Goal: Use online tool/utility: Utilize a website feature to perform a specific function

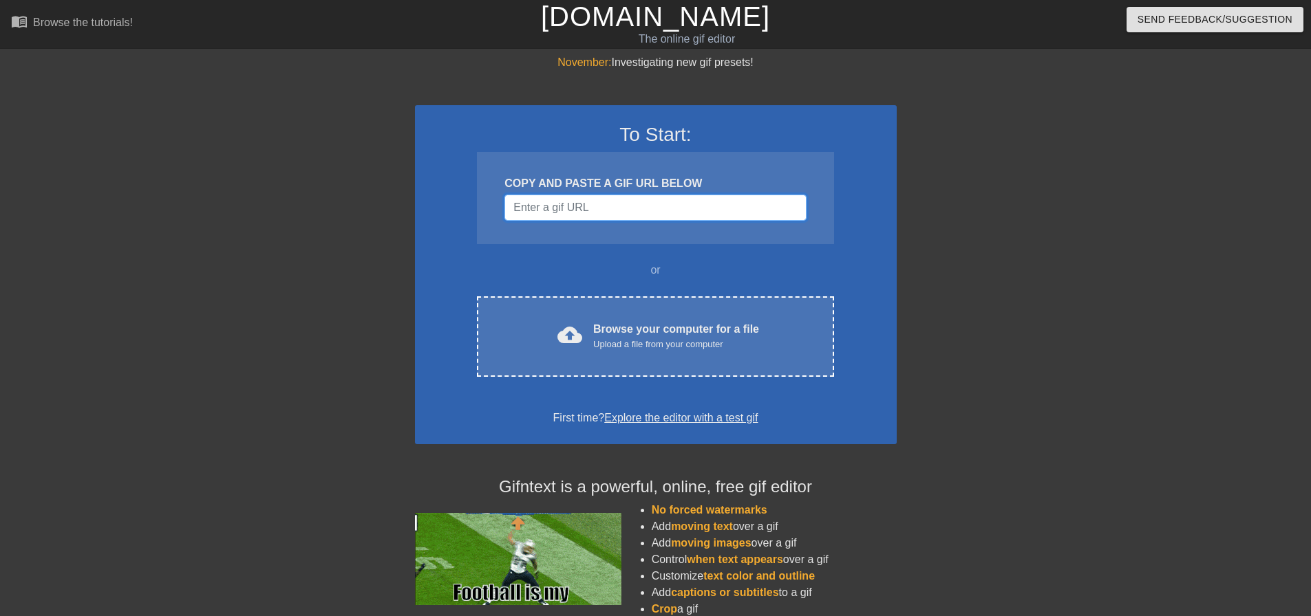
click at [581, 208] on input "Username" at bounding box center [654, 208] width 301 height 26
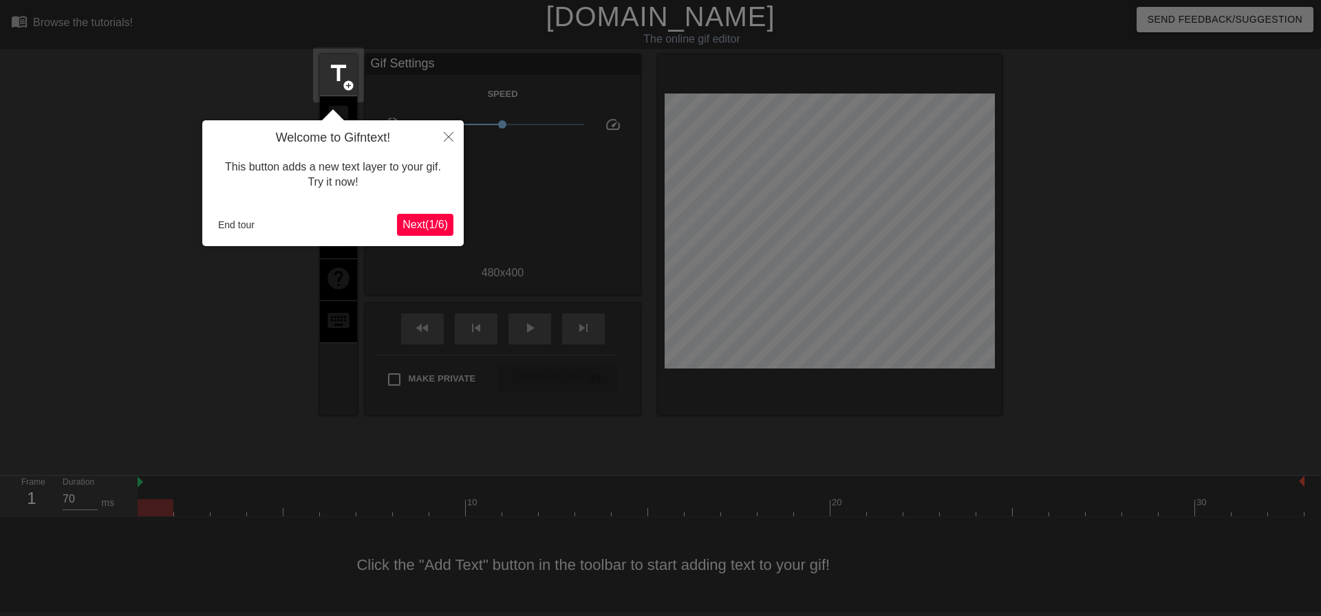
click at [438, 230] on span "Next ( 1 / 6 )" at bounding box center [424, 225] width 45 height 12
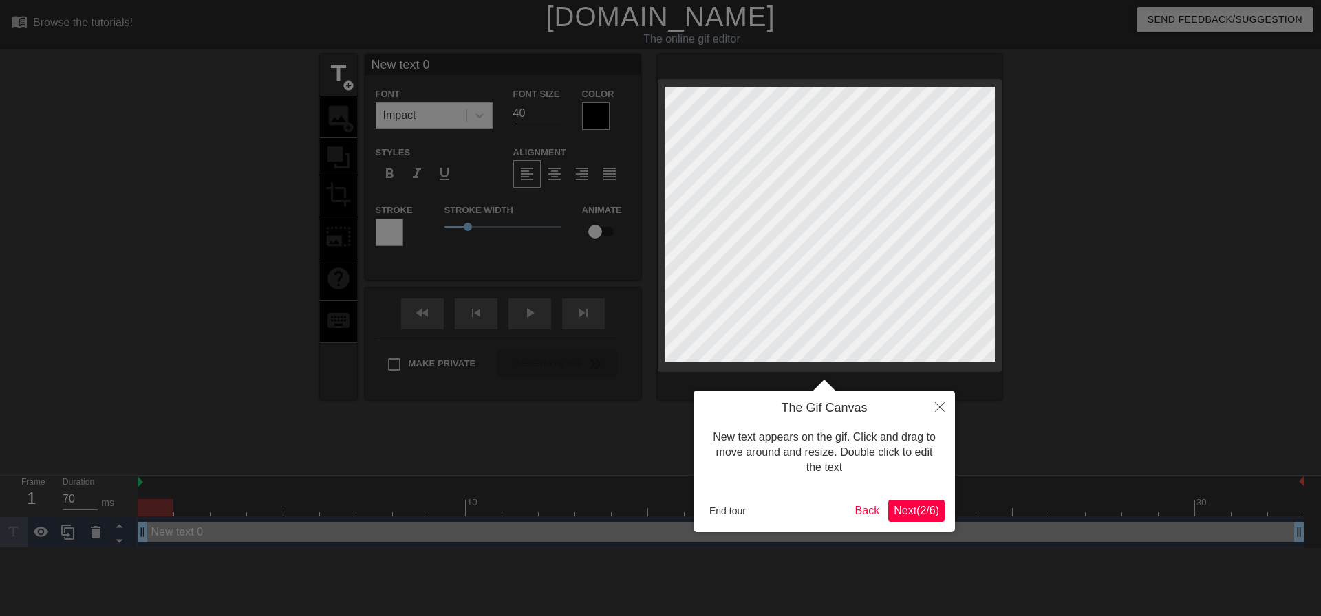
click at [908, 511] on span "Next ( 2 / 6 )" at bounding box center [916, 511] width 45 height 12
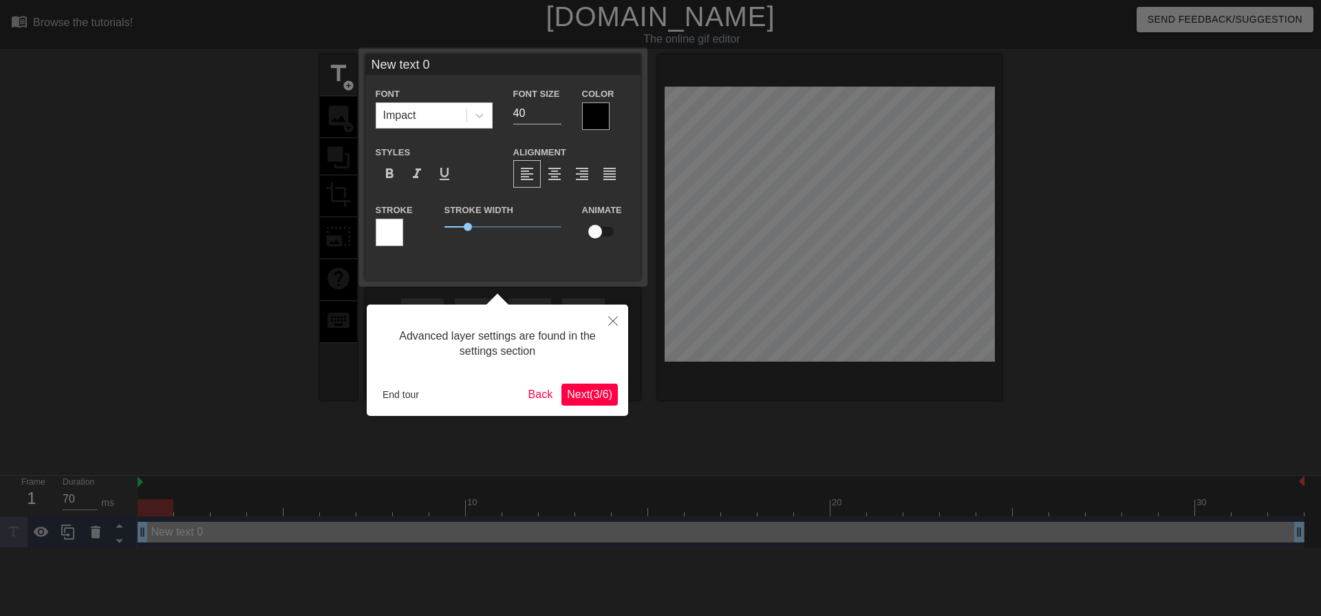
click at [610, 393] on span "Next ( 3 / 6 )" at bounding box center [589, 395] width 45 height 12
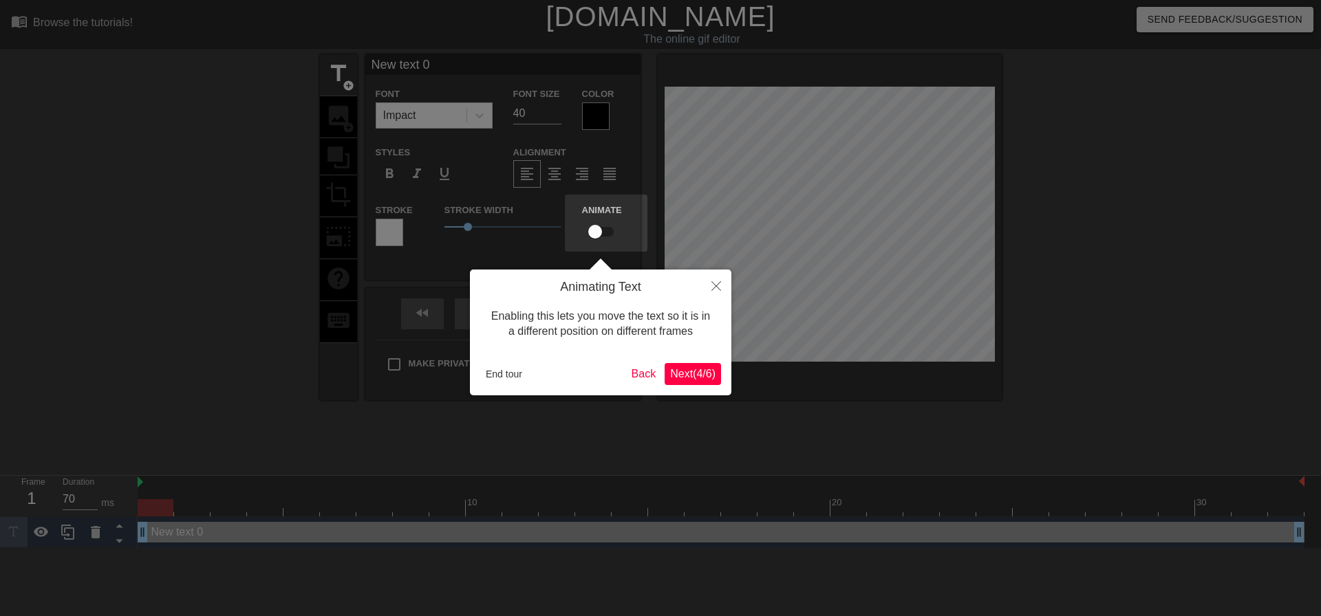
click at [702, 380] on span "Next ( 4 / 6 )" at bounding box center [692, 374] width 45 height 12
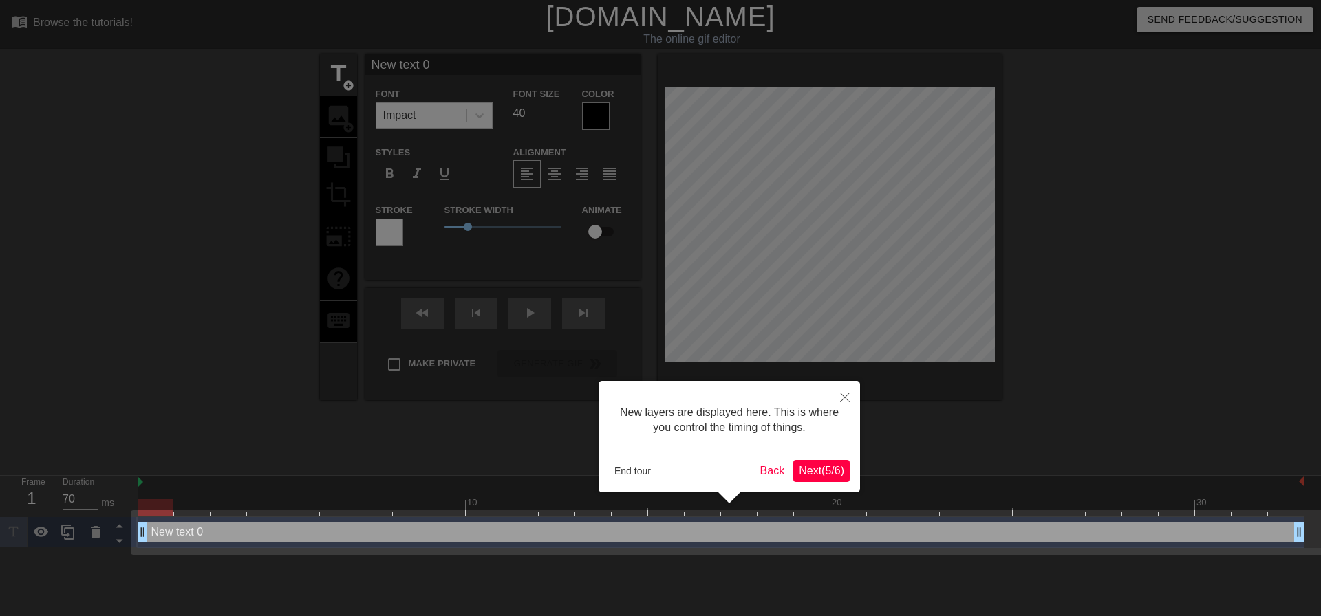
click at [826, 469] on span "Next ( 5 / 6 )" at bounding box center [821, 471] width 45 height 12
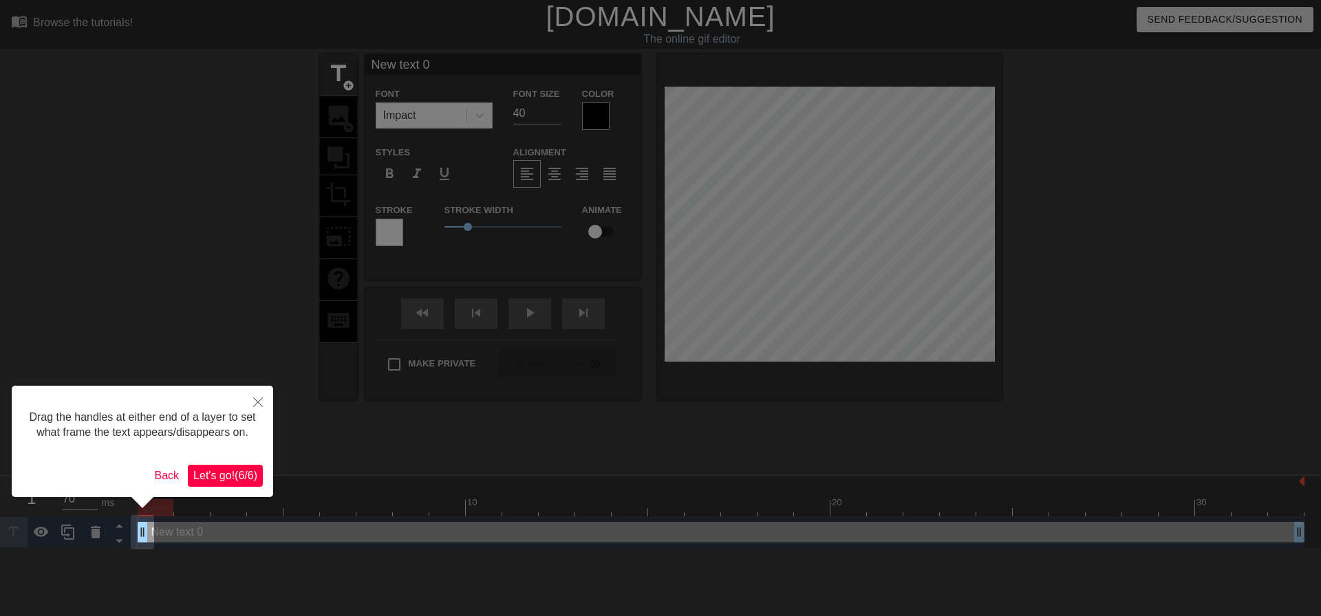
click at [252, 472] on span "Let's go! ( 6 / 6 )" at bounding box center [225, 476] width 64 height 12
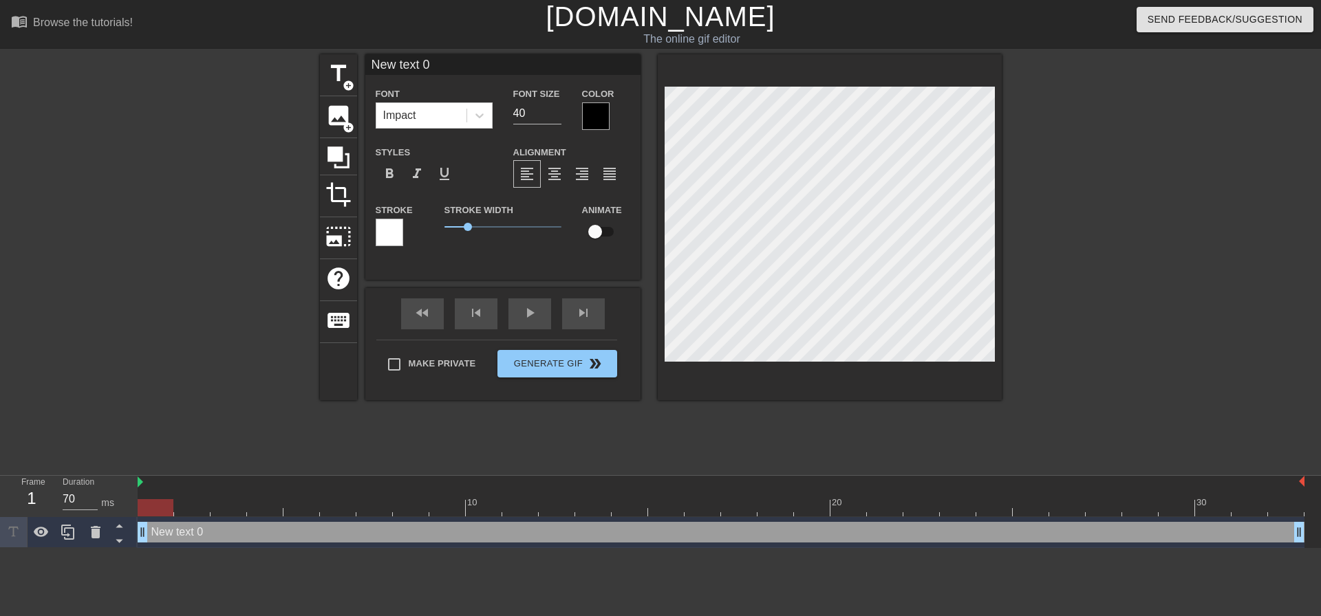
scroll to position [2, 3]
type input "F"
type textarea "F"
type input "Fl"
type textarea "Fl"
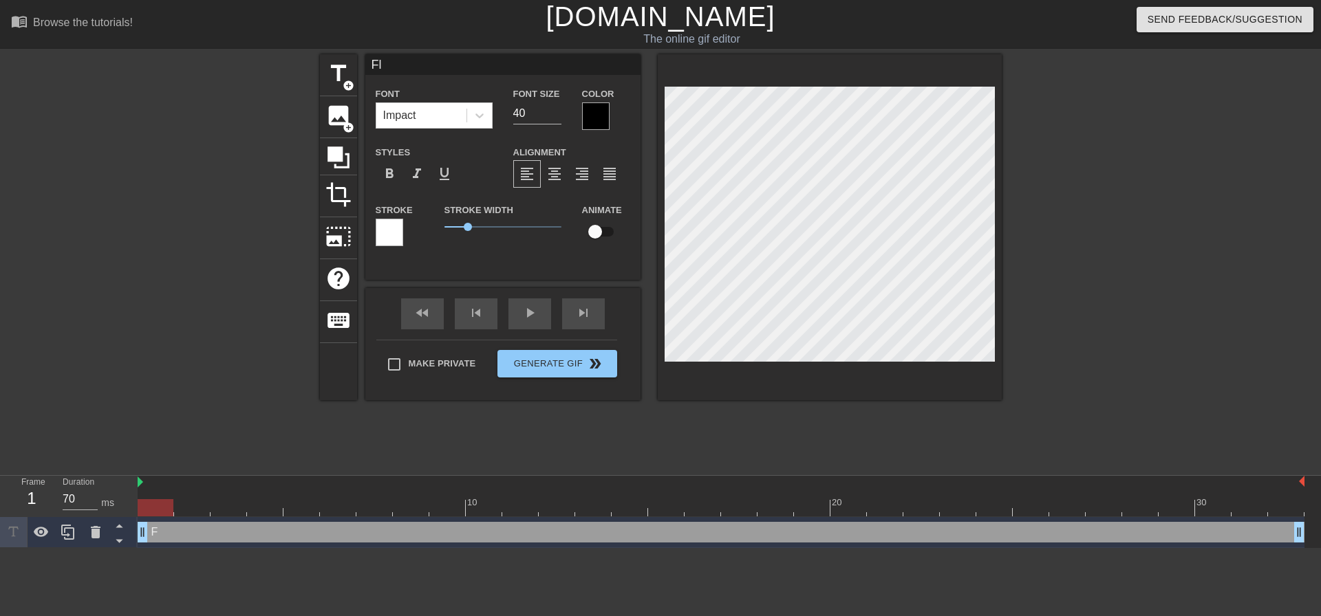
scroll to position [2, 1]
type input "Fle"
type textarea "Fle"
type input "Flex"
type textarea "Flex"
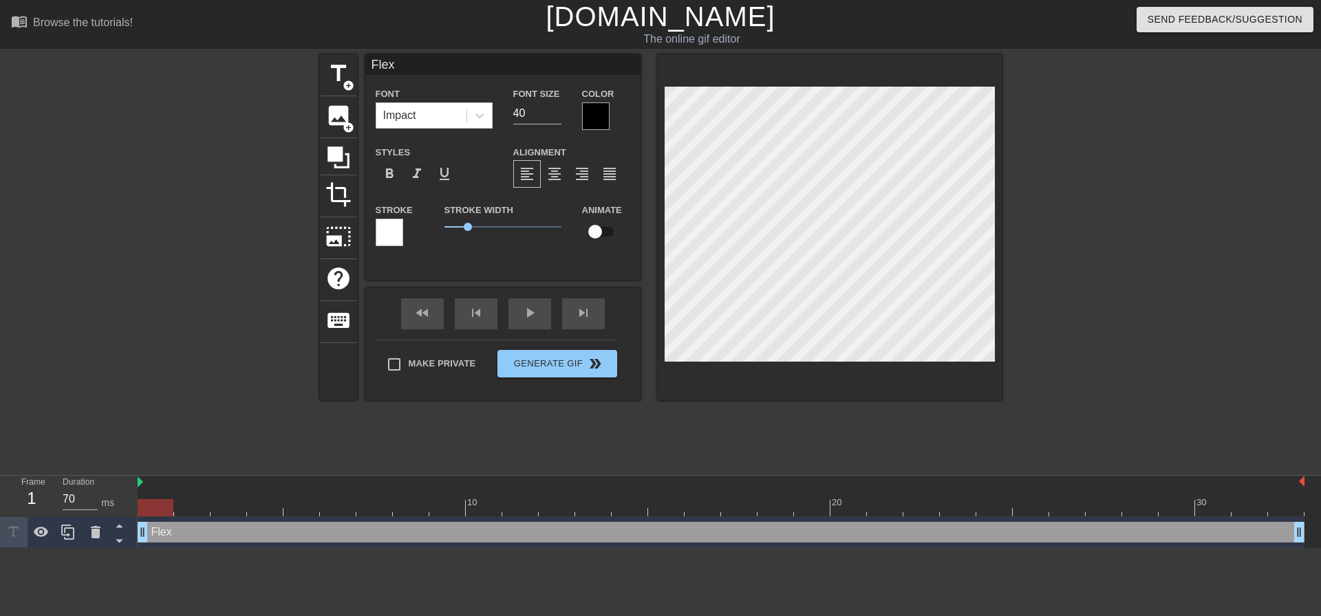
type input "Flex"
type textarea "Flex"
type input "FlexT"
type textarea "Flex T"
type input "FlexTe"
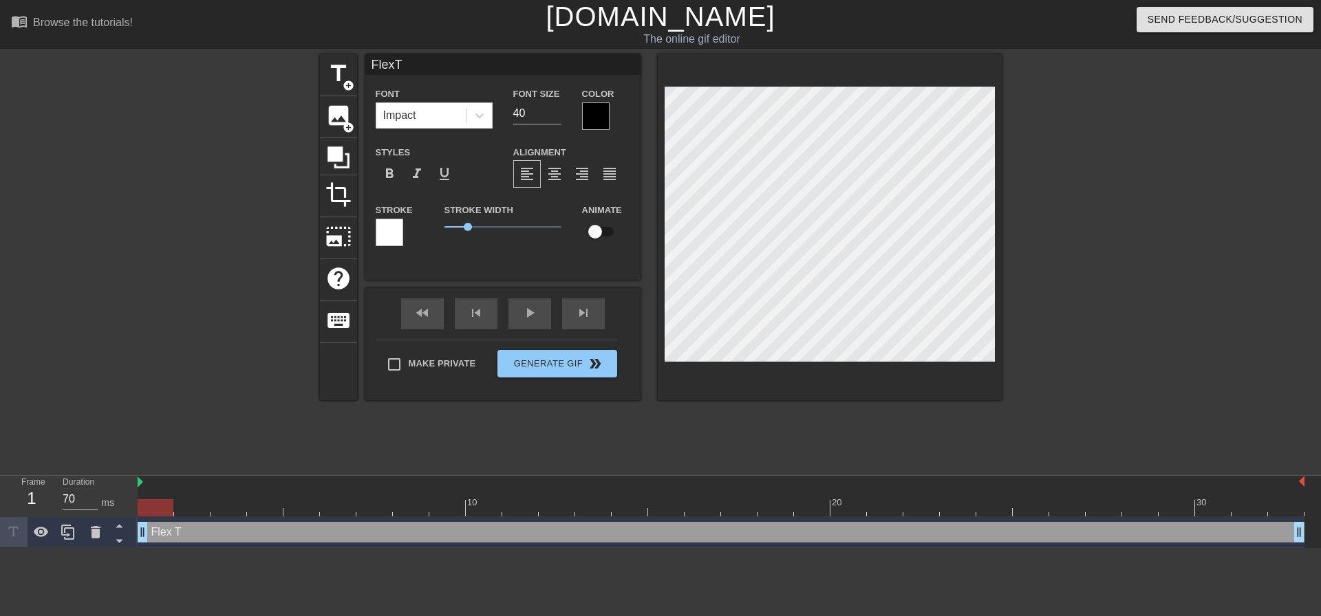
type textarea "Flex Te"
type input "FlexTea"
type textarea "Flex Tea"
type input "FlexTeam"
type textarea "Flex Team"
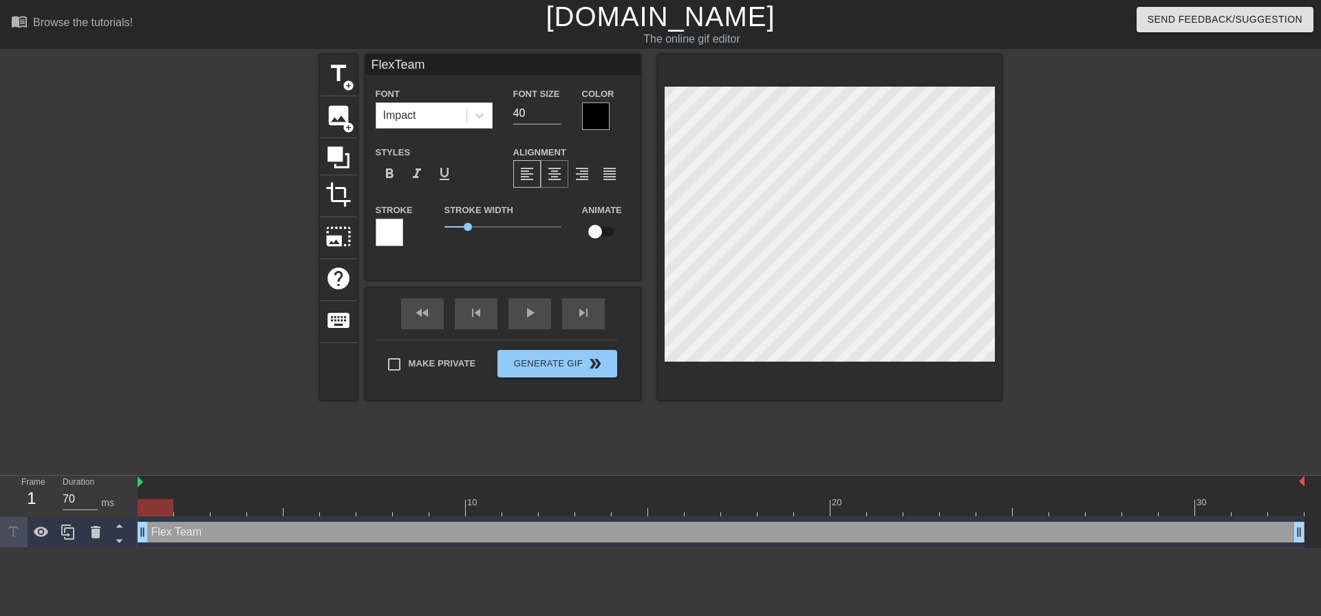
click at [561, 173] on span "format_align_center" at bounding box center [554, 174] width 17 height 17
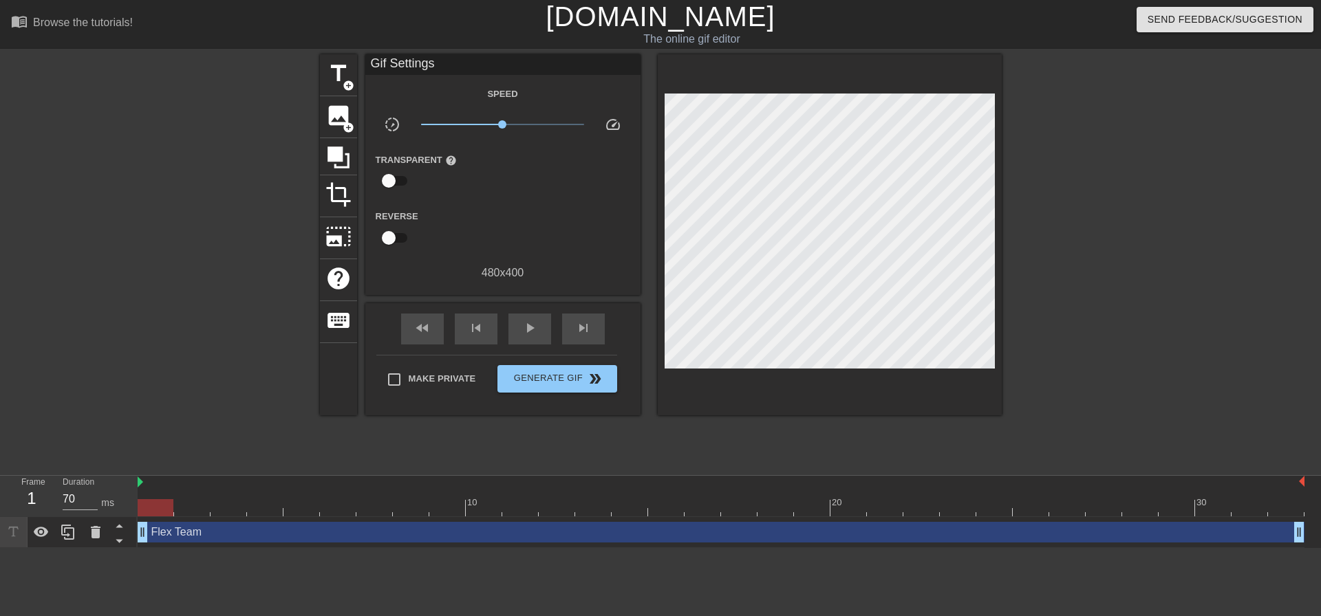
click at [1065, 265] on div at bounding box center [1121, 260] width 206 height 413
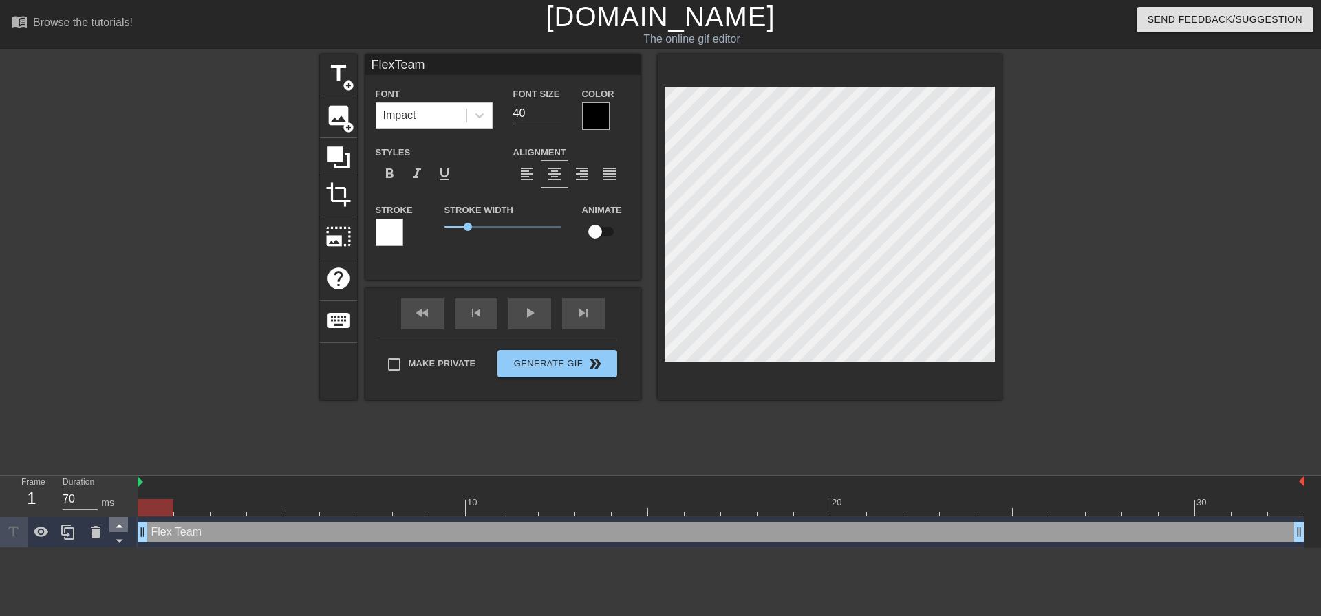
drag, startPoint x: 145, startPoint y: 534, endPoint x: 121, endPoint y: 524, distance: 26.2
click at [121, 524] on div "Frame 1 Duration 70 ms 10 20 30 Flex Team drag_handle drag_handle" at bounding box center [660, 512] width 1321 height 72
click at [189, 504] on div at bounding box center [721, 507] width 1167 height 17
click at [235, 501] on div at bounding box center [721, 507] width 1167 height 17
click at [260, 502] on div at bounding box center [721, 507] width 1167 height 17
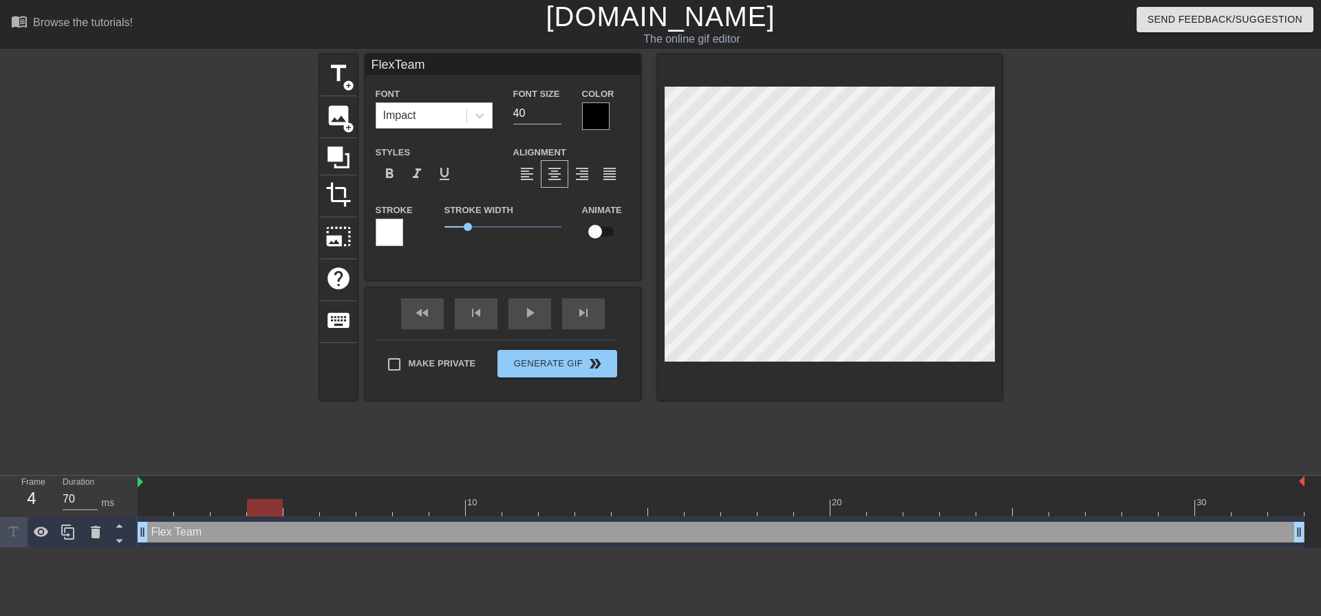
click at [281, 504] on div at bounding box center [265, 507] width 36 height 17
click at [301, 506] on div at bounding box center [721, 507] width 1167 height 17
click at [336, 506] on div at bounding box center [721, 507] width 1167 height 17
click at [380, 507] on div at bounding box center [721, 507] width 1167 height 17
click at [408, 507] on div at bounding box center [721, 507] width 1167 height 17
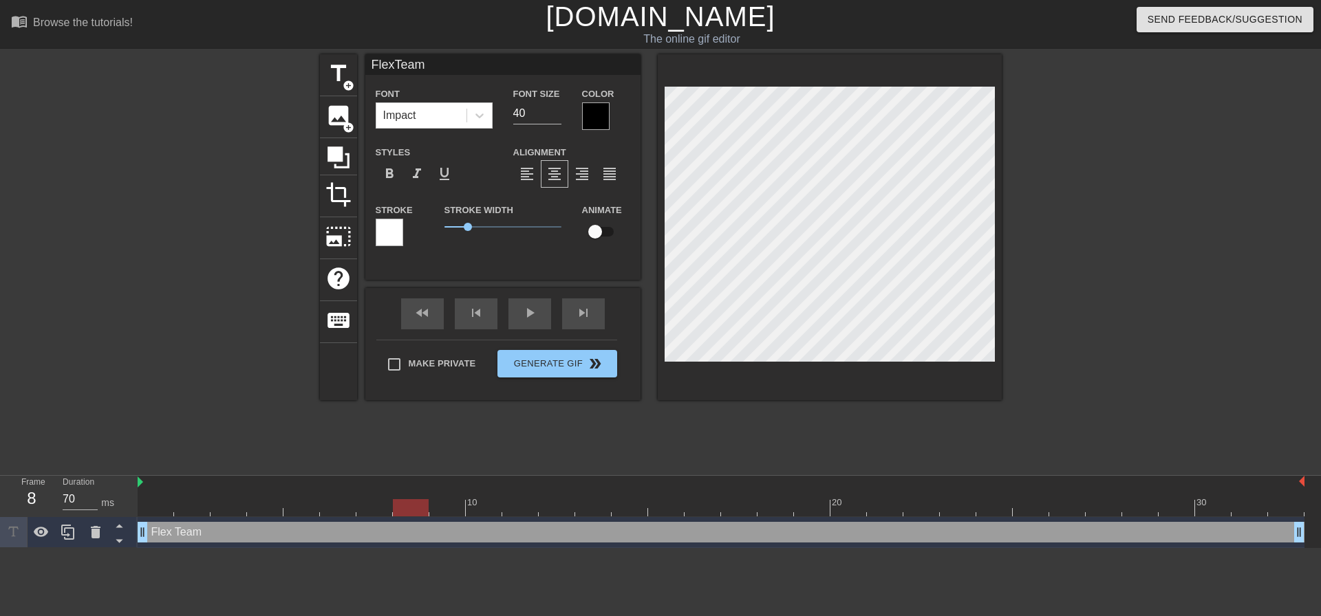
click at [445, 509] on div at bounding box center [721, 507] width 1167 height 17
click at [339, 69] on span "title" at bounding box center [338, 74] width 26 height 26
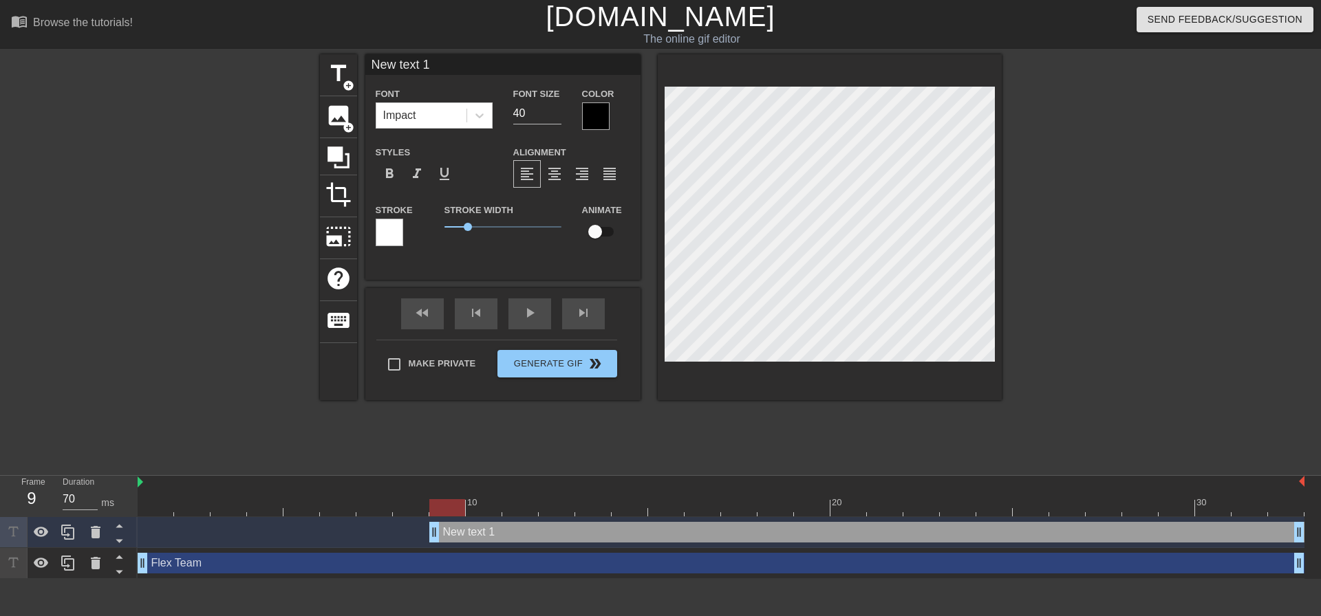
scroll to position [2, 2]
type input "M"
type textarea "M"
type input "ME"
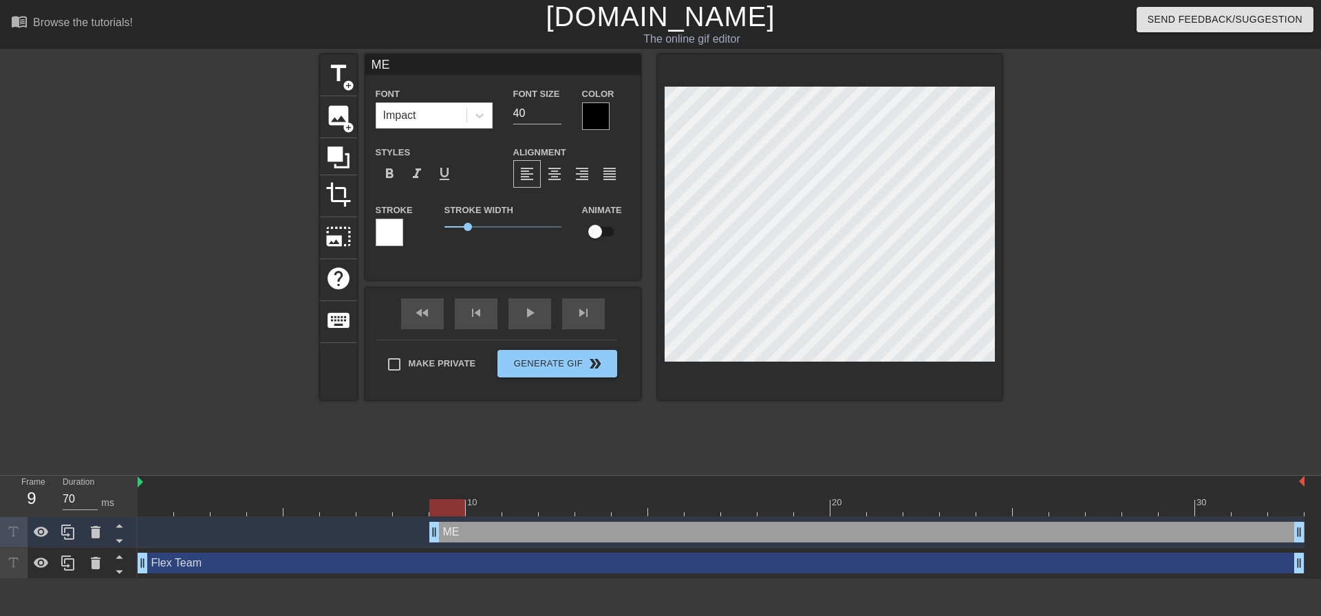
type textarea "ME"
click at [595, 111] on div at bounding box center [596, 117] width 28 height 28
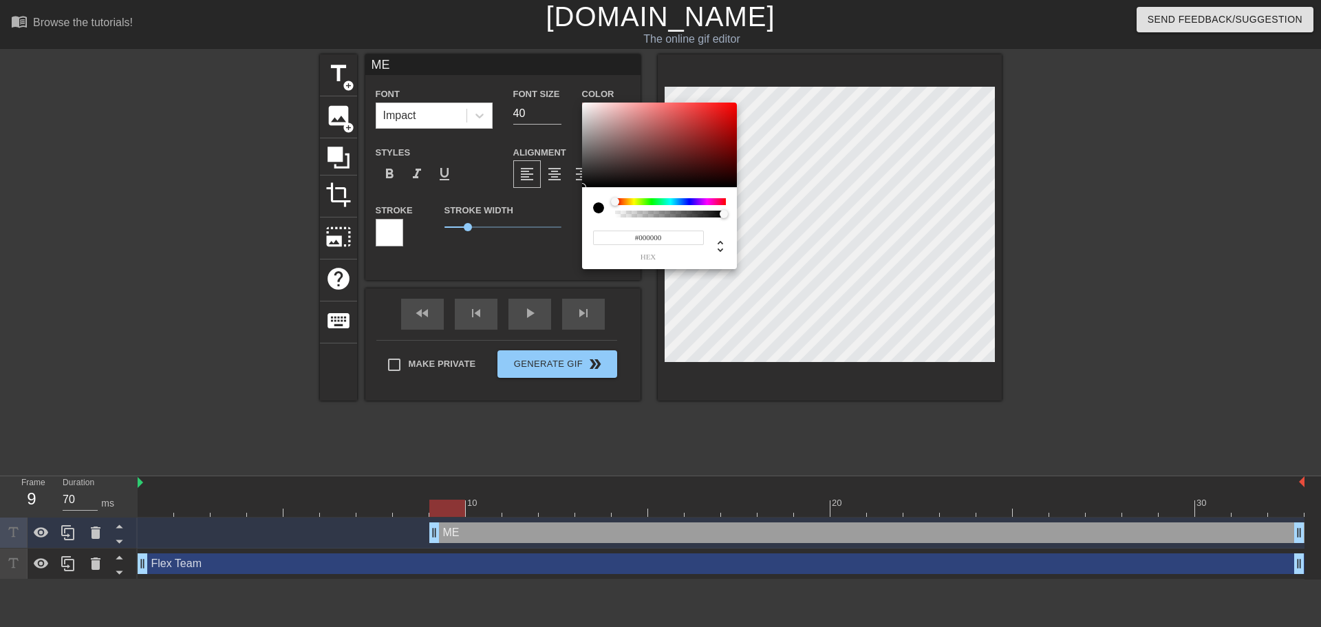
drag, startPoint x: 640, startPoint y: 233, endPoint x: 697, endPoint y: 236, distance: 57.2
click at [697, 236] on input "#000000" at bounding box center [648, 237] width 111 height 14
type input "#ffffff"
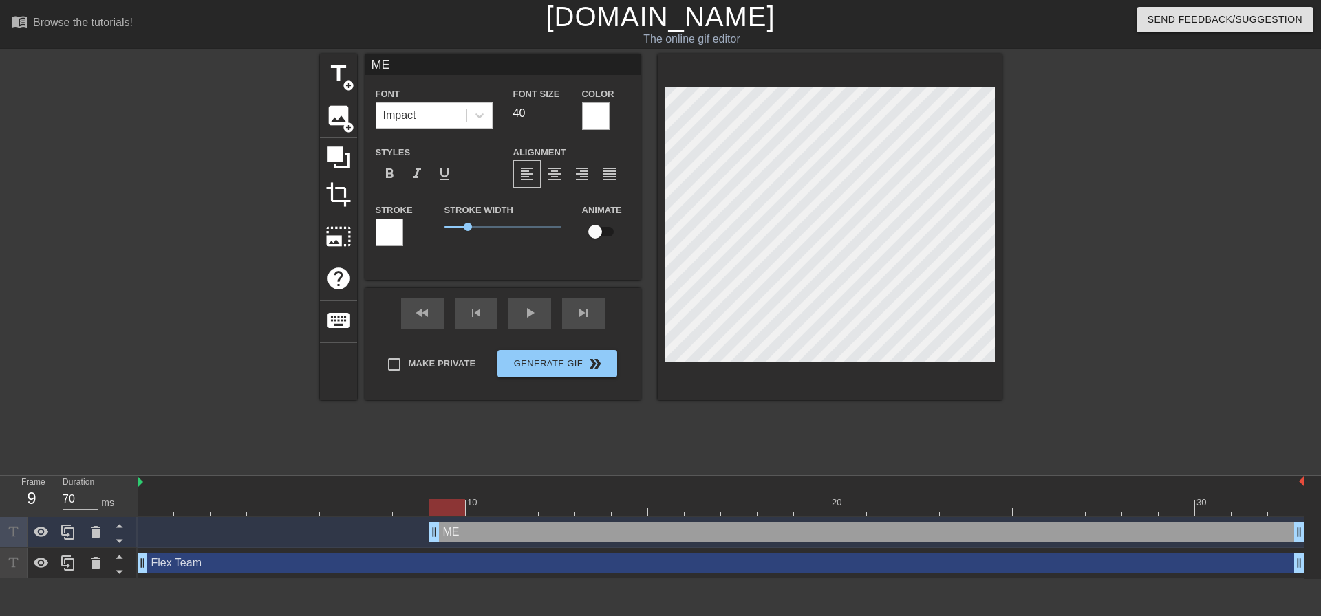
click at [382, 230] on div at bounding box center [390, 233] width 28 height 28
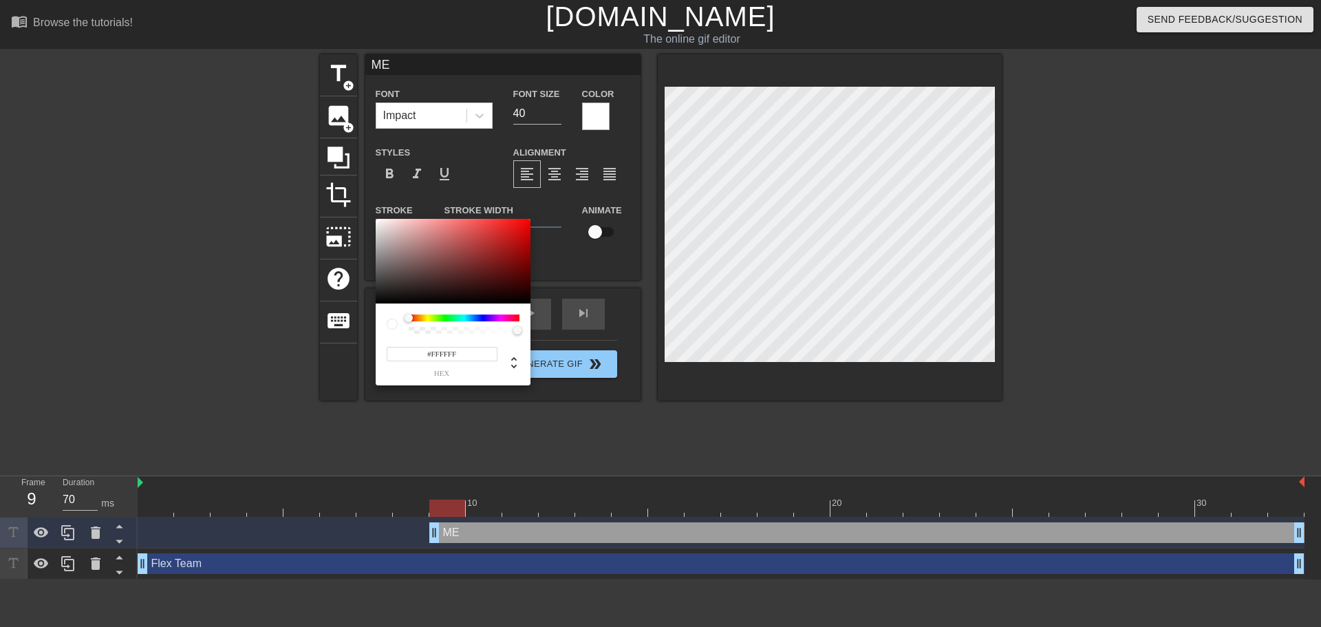
drag, startPoint x: 432, startPoint y: 355, endPoint x: 464, endPoint y: 355, distance: 31.6
click at [464, 355] on input "#FFFFFF" at bounding box center [442, 354] width 111 height 14
type input "#000000"
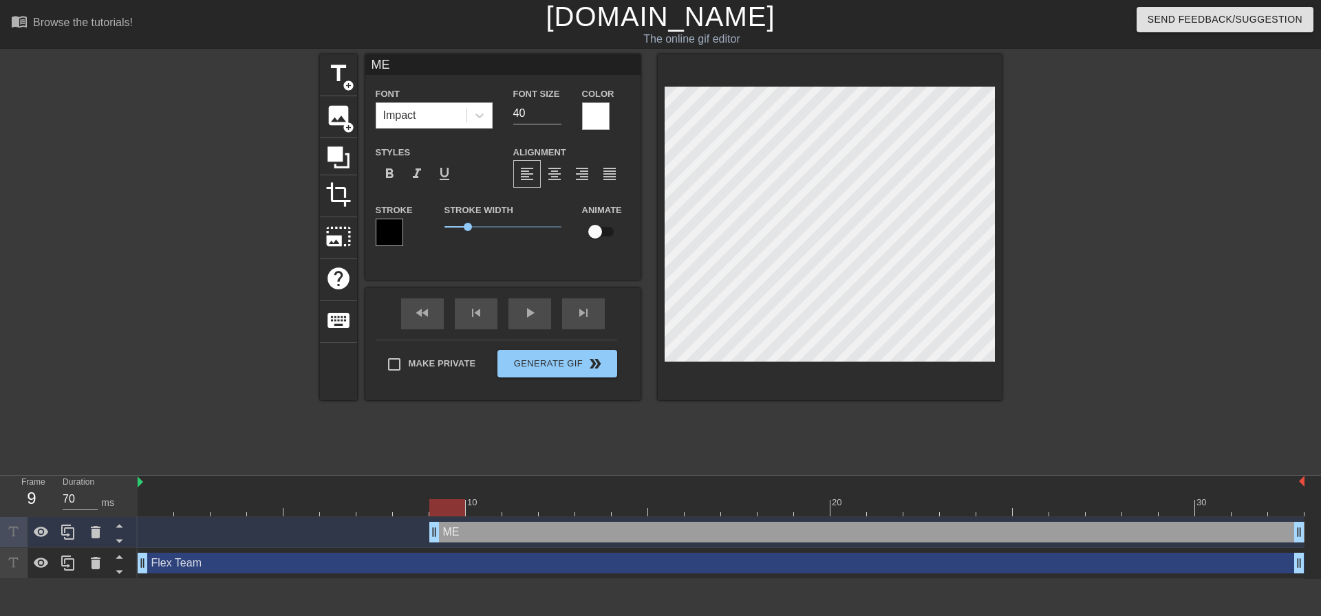
click at [272, 561] on div "Flex Team drag_handle drag_handle" at bounding box center [721, 563] width 1167 height 21
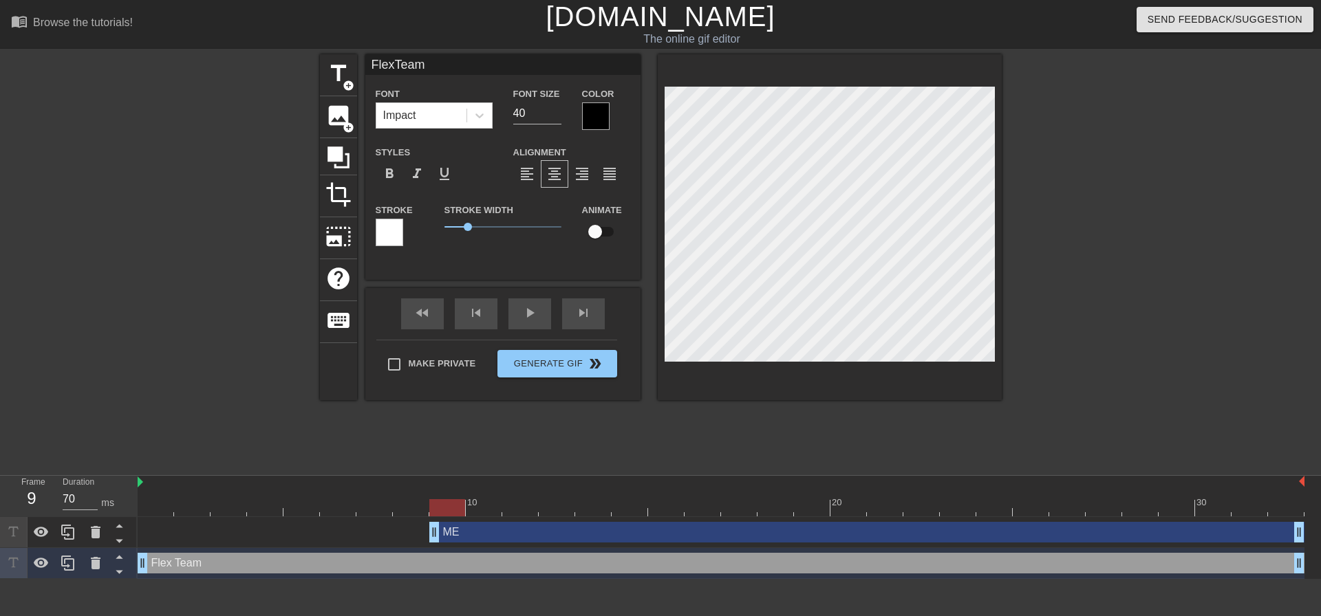
type input "ME"
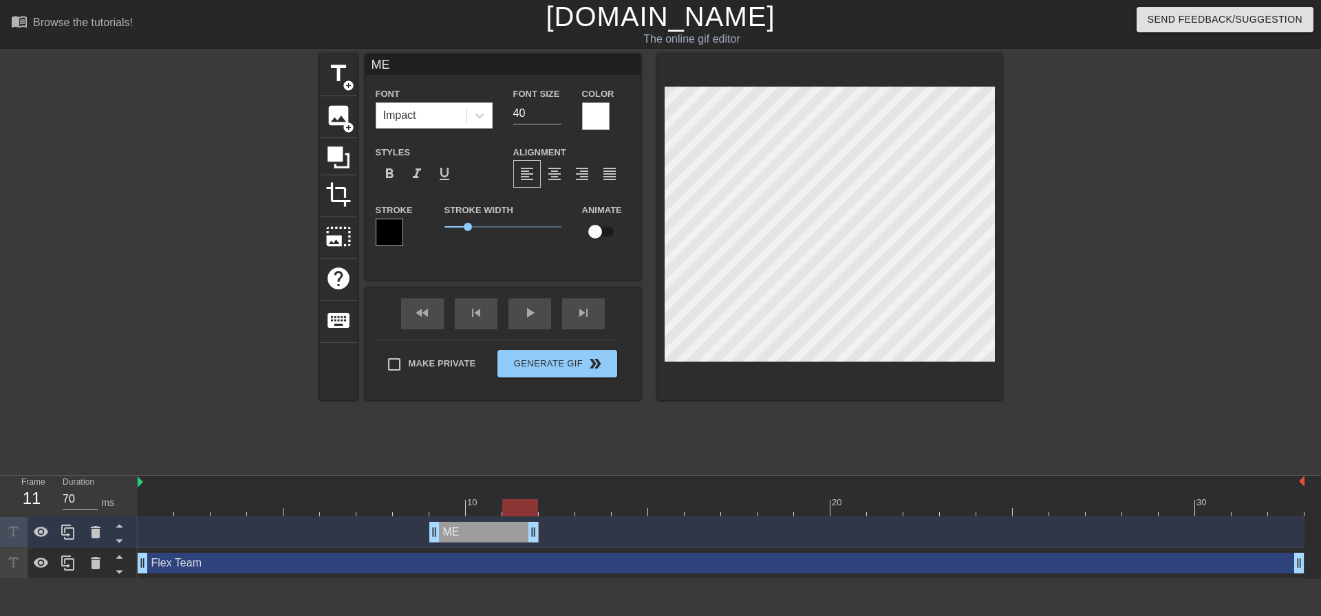
drag, startPoint x: 1299, startPoint y: 530, endPoint x: 526, endPoint y: 546, distance: 773.5
click at [526, 546] on div "ME drag_handle drag_handle" at bounding box center [721, 532] width 1167 height 31
click at [68, 530] on icon at bounding box center [68, 532] width 17 height 17
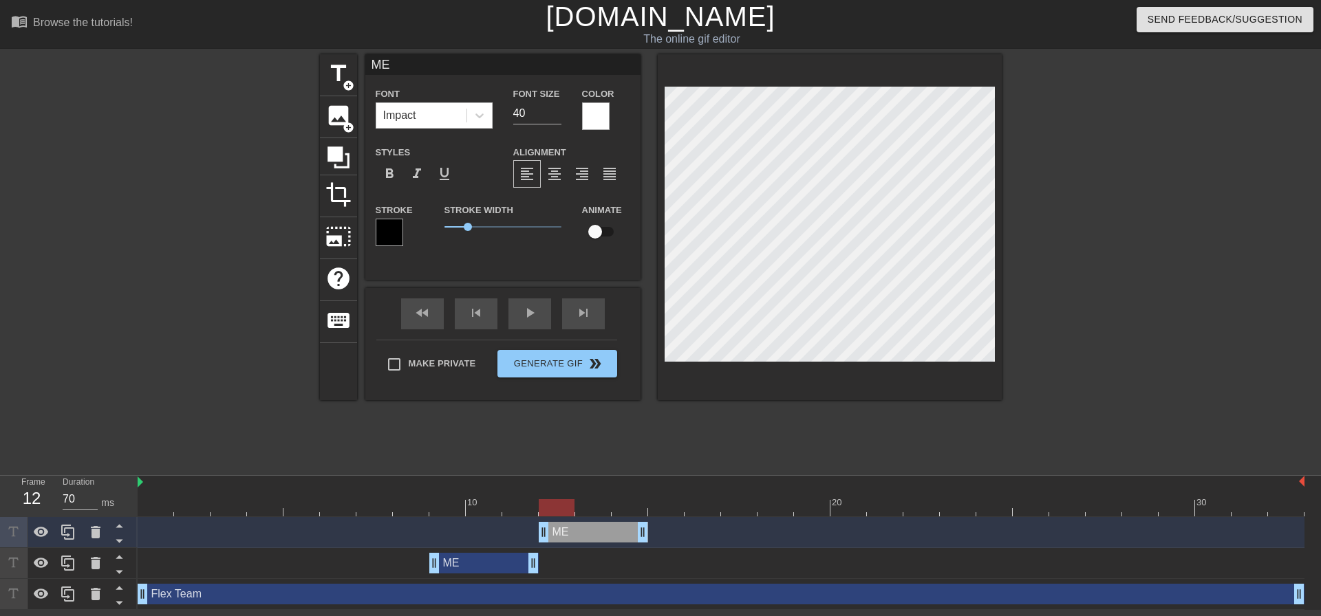
drag, startPoint x: 496, startPoint y: 532, endPoint x: 592, endPoint y: 541, distance: 96.7
click at [592, 541] on div "ME drag_handle drag_handle" at bounding box center [593, 532] width 109 height 21
click at [586, 506] on div at bounding box center [721, 507] width 1167 height 17
click at [555, 511] on div at bounding box center [721, 507] width 1167 height 17
click at [460, 561] on div "ME drag_handle drag_handle" at bounding box center [483, 563] width 109 height 21
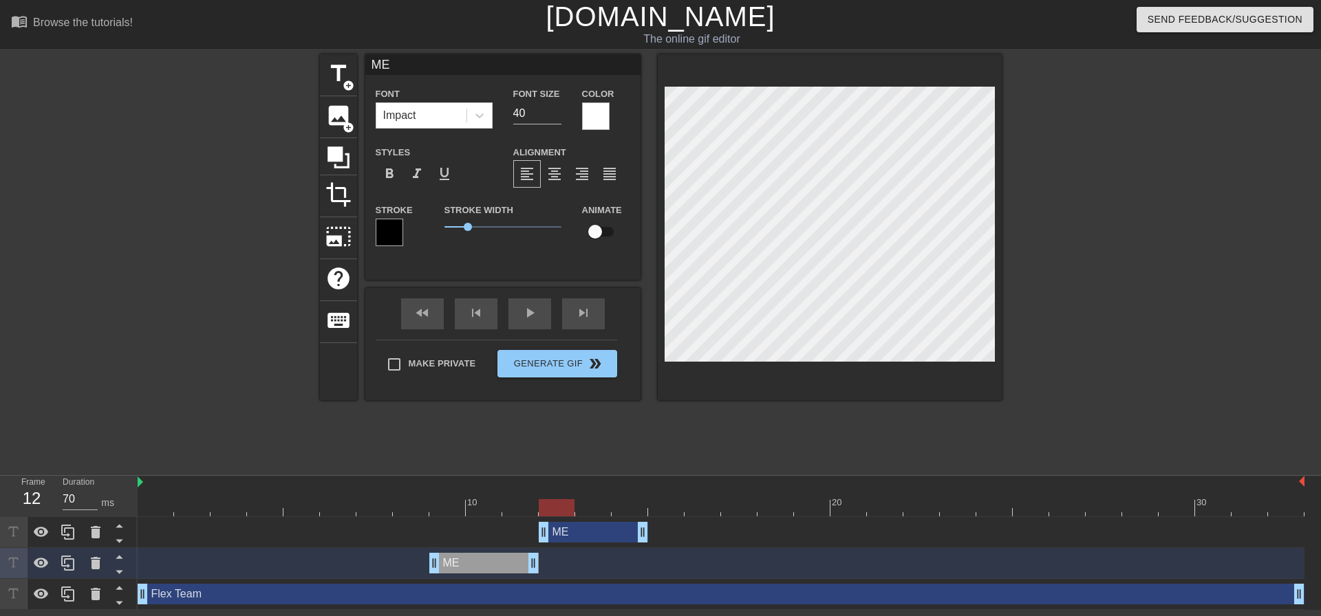
click at [569, 529] on div "ME drag_handle drag_handle" at bounding box center [593, 532] width 109 height 21
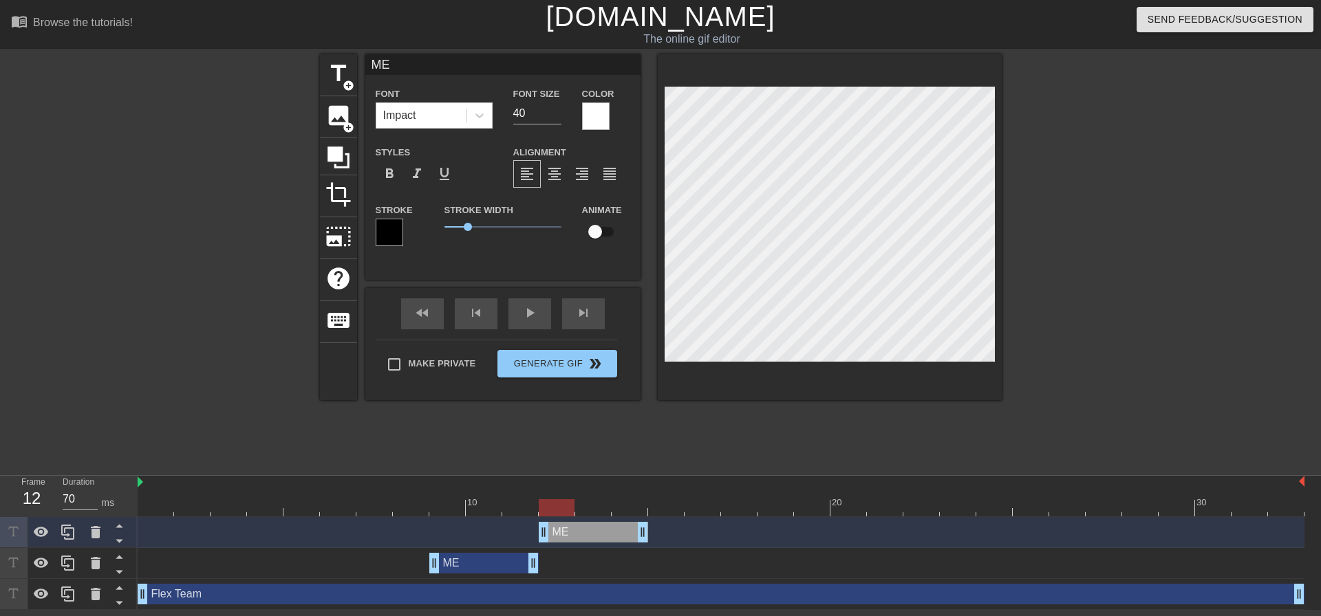
click at [603, 508] on div at bounding box center [721, 507] width 1167 height 17
drag, startPoint x: 642, startPoint y: 535, endPoint x: 590, endPoint y: 533, distance: 51.6
drag, startPoint x: 603, startPoint y: 533, endPoint x: 581, endPoint y: 533, distance: 22.0
click at [581, 533] on div "ME drag_handle drag_handle" at bounding box center [721, 532] width 1167 height 21
click at [69, 537] on icon at bounding box center [68, 532] width 17 height 17
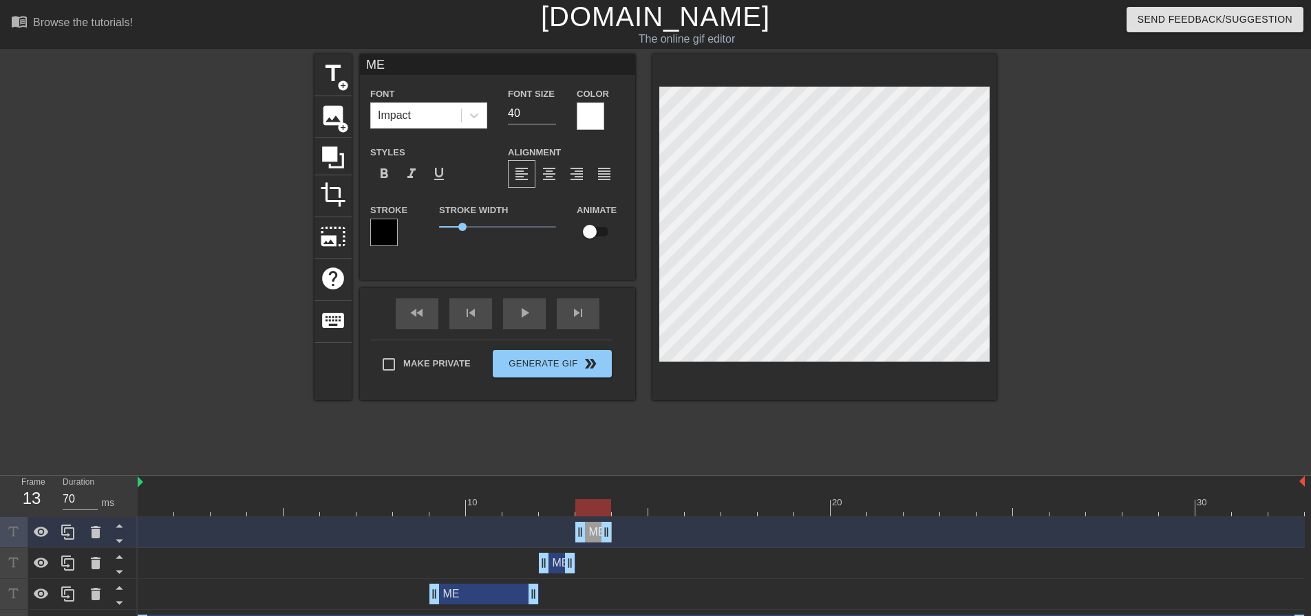
drag, startPoint x: 556, startPoint y: 528, endPoint x: 589, endPoint y: 530, distance: 33.1
click at [589, 530] on div "ME drag_handle drag_handle" at bounding box center [593, 532] width 36 height 21
click at [74, 530] on icon at bounding box center [68, 532] width 17 height 17
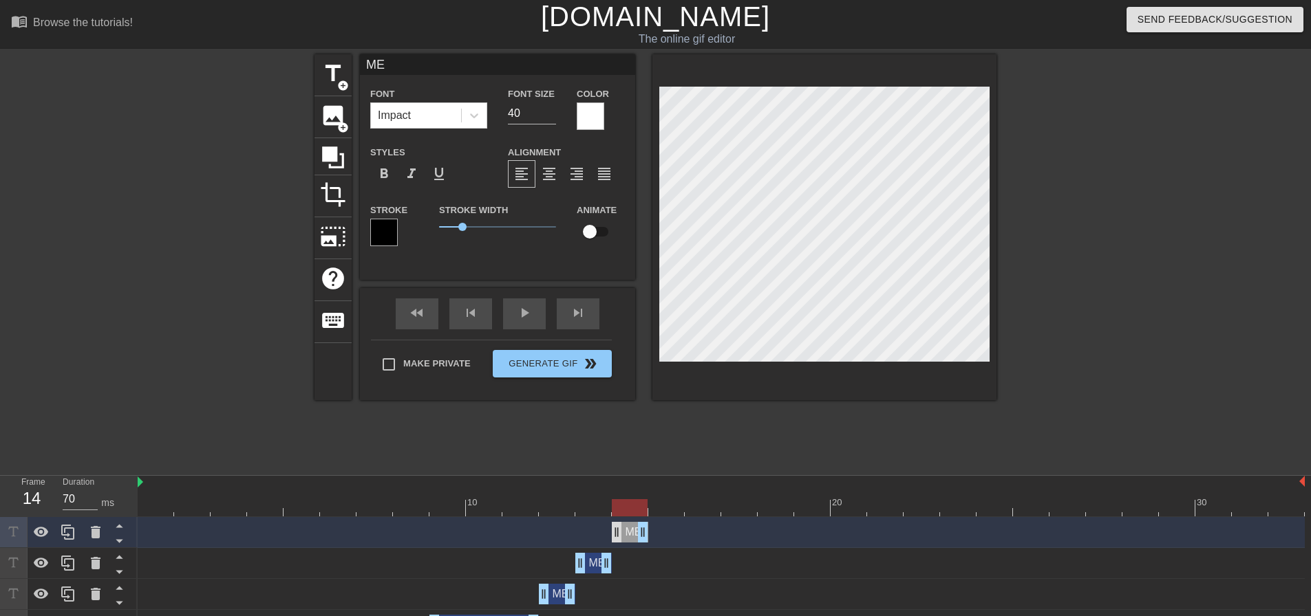
drag, startPoint x: 589, startPoint y: 530, endPoint x: 623, endPoint y: 530, distance: 33.7
click at [623, 530] on div "ME drag_handle drag_handle" at bounding box center [630, 532] width 36 height 21
click at [65, 533] on icon at bounding box center [67, 532] width 13 height 15
drag, startPoint x: 658, startPoint y: 535, endPoint x: 669, endPoint y: 535, distance: 11.0
click at [669, 535] on div "ME drag_handle drag_handle" at bounding box center [666, 532] width 36 height 21
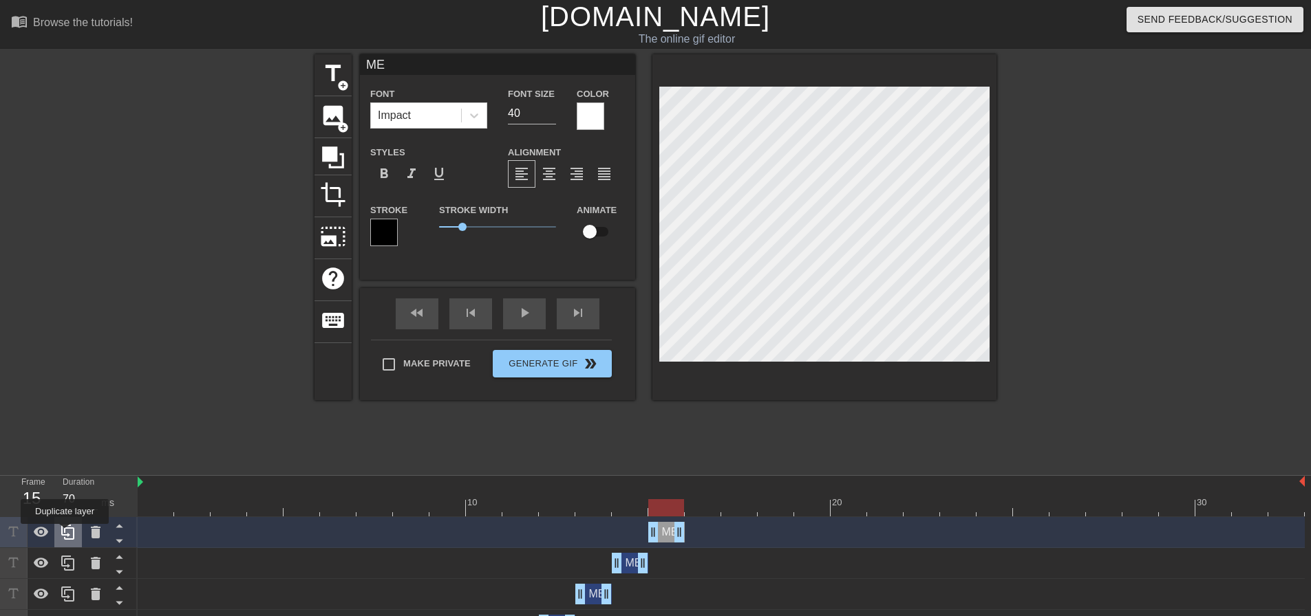
click at [65, 534] on icon at bounding box center [68, 532] width 17 height 17
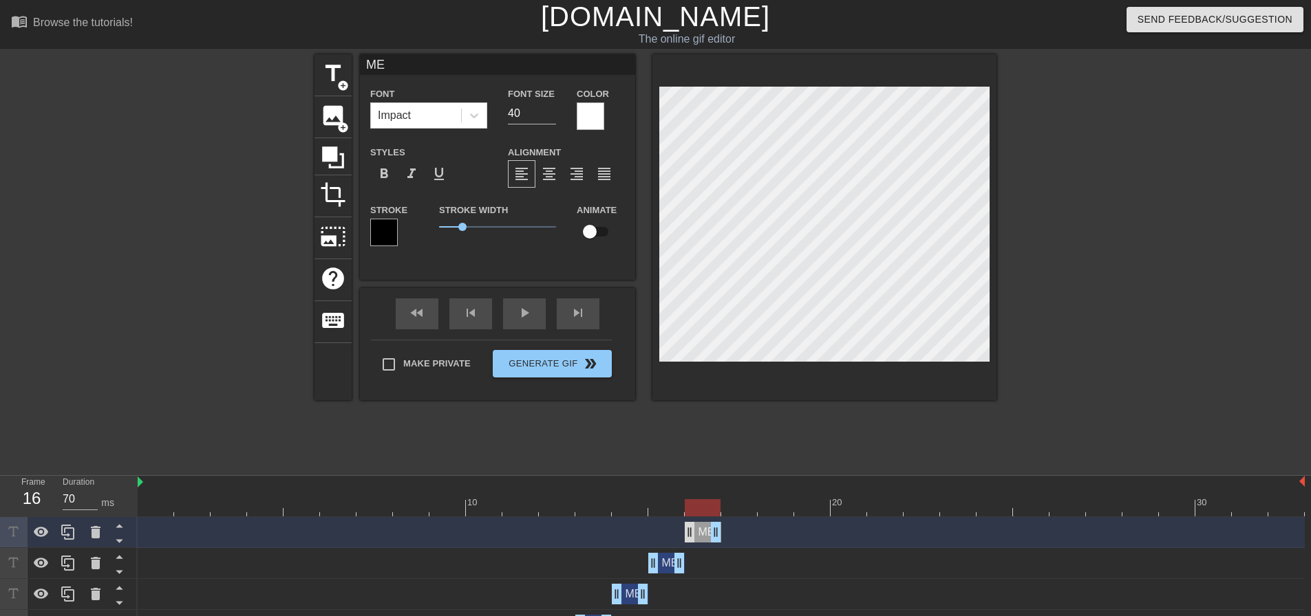
drag, startPoint x: 667, startPoint y: 534, endPoint x: 694, endPoint y: 535, distance: 26.2
click at [694, 535] on div "ME drag_handle drag_handle" at bounding box center [703, 532] width 36 height 21
click at [77, 528] on div at bounding box center [68, 532] width 28 height 30
drag, startPoint x: 700, startPoint y: 537, endPoint x: 740, endPoint y: 535, distance: 39.3
click at [740, 535] on div "ME drag_handle drag_handle" at bounding box center [739, 532] width 36 height 21
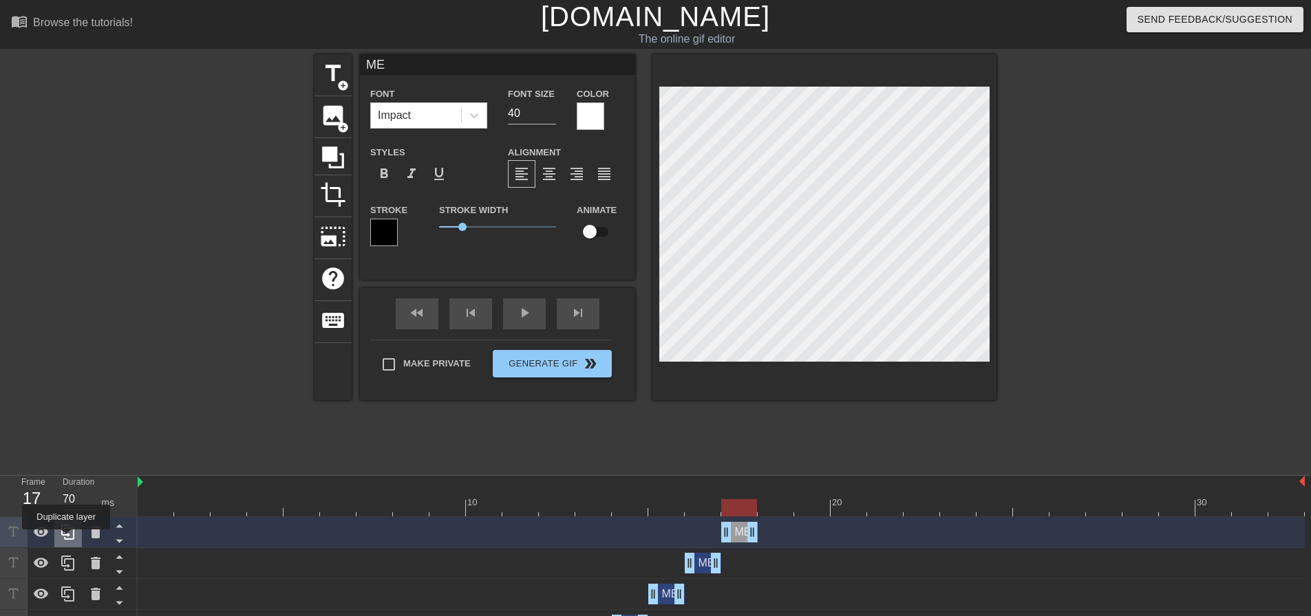
click at [66, 539] on icon at bounding box center [67, 532] width 13 height 15
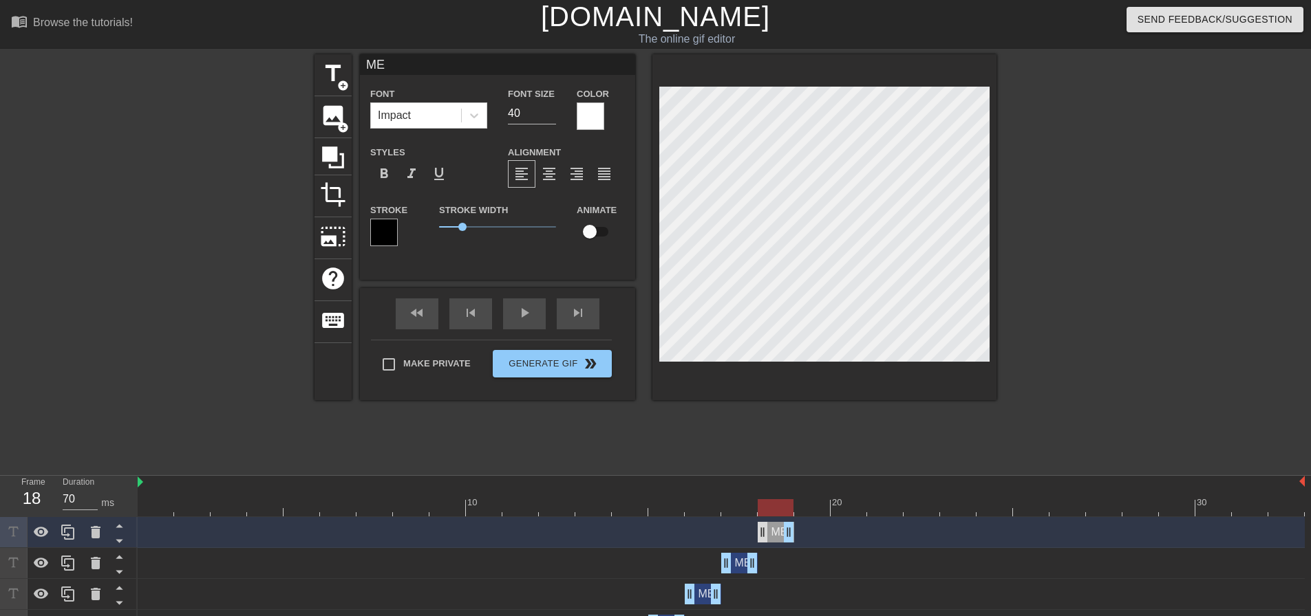
drag, startPoint x: 740, startPoint y: 528, endPoint x: 768, endPoint y: 530, distance: 28.3
click at [768, 530] on div "ME drag_handle drag_handle" at bounding box center [776, 532] width 36 height 21
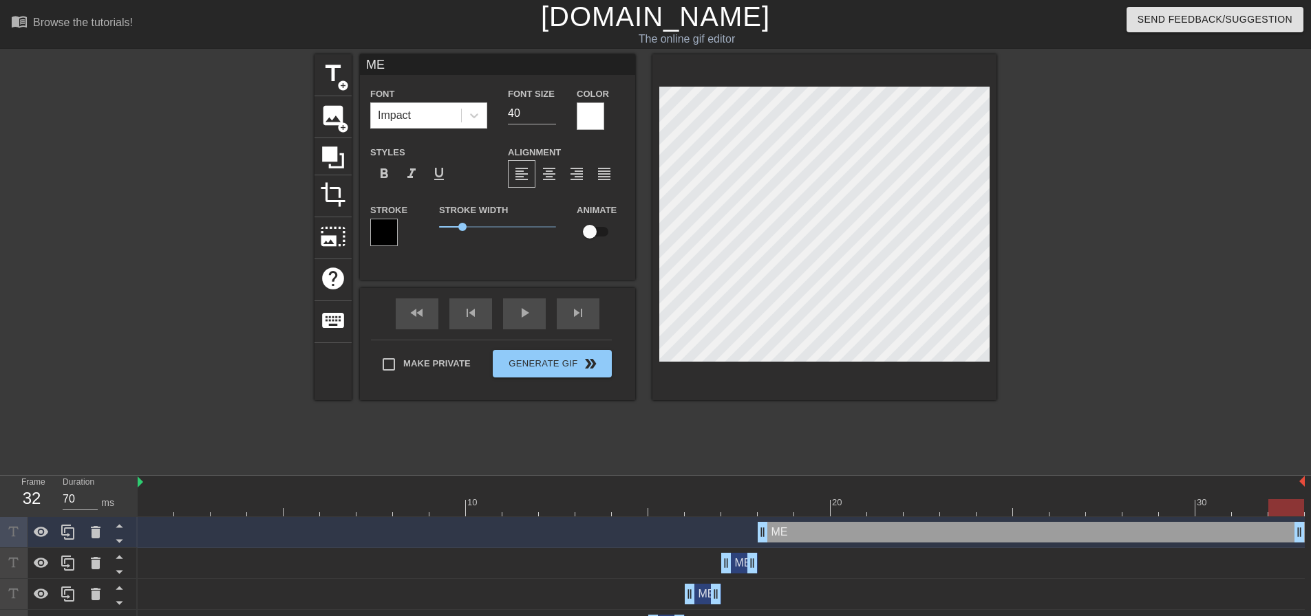
drag, startPoint x: 787, startPoint y: 537, endPoint x: 1320, endPoint y: 554, distance: 533.5
click at [1310, 554] on html "menu_book Browse the tutorials! [DOMAIN_NAME] The online gif editor Send Feedba…" at bounding box center [655, 398] width 1311 height 796
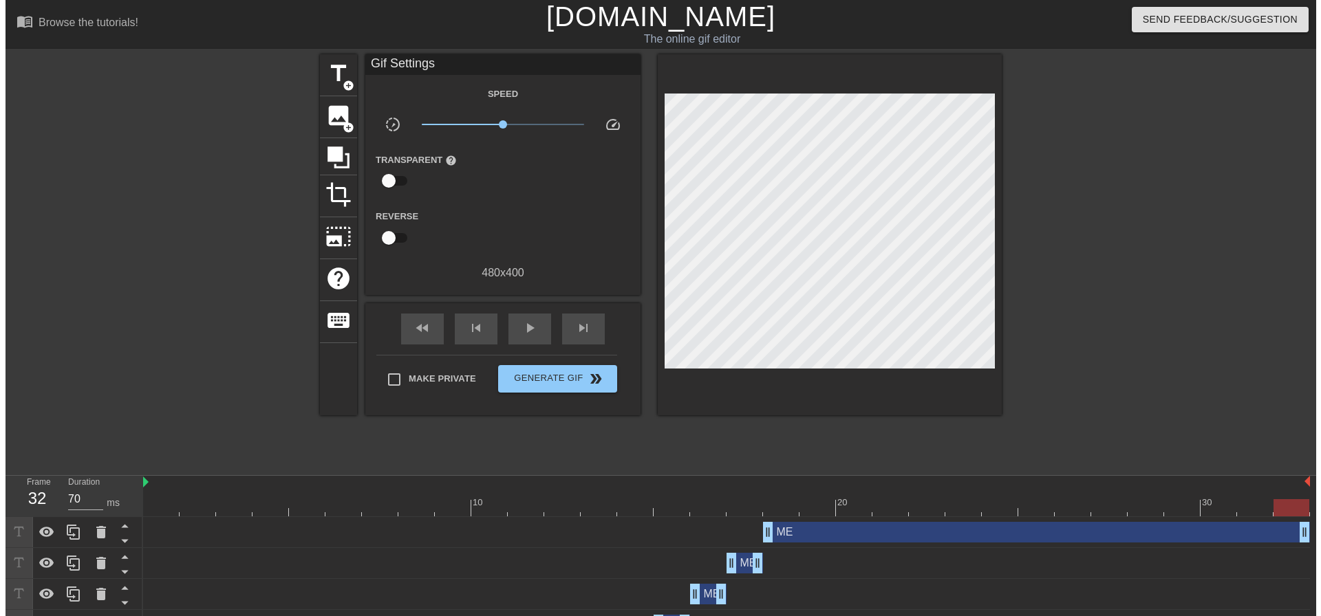
scroll to position [0, 10]
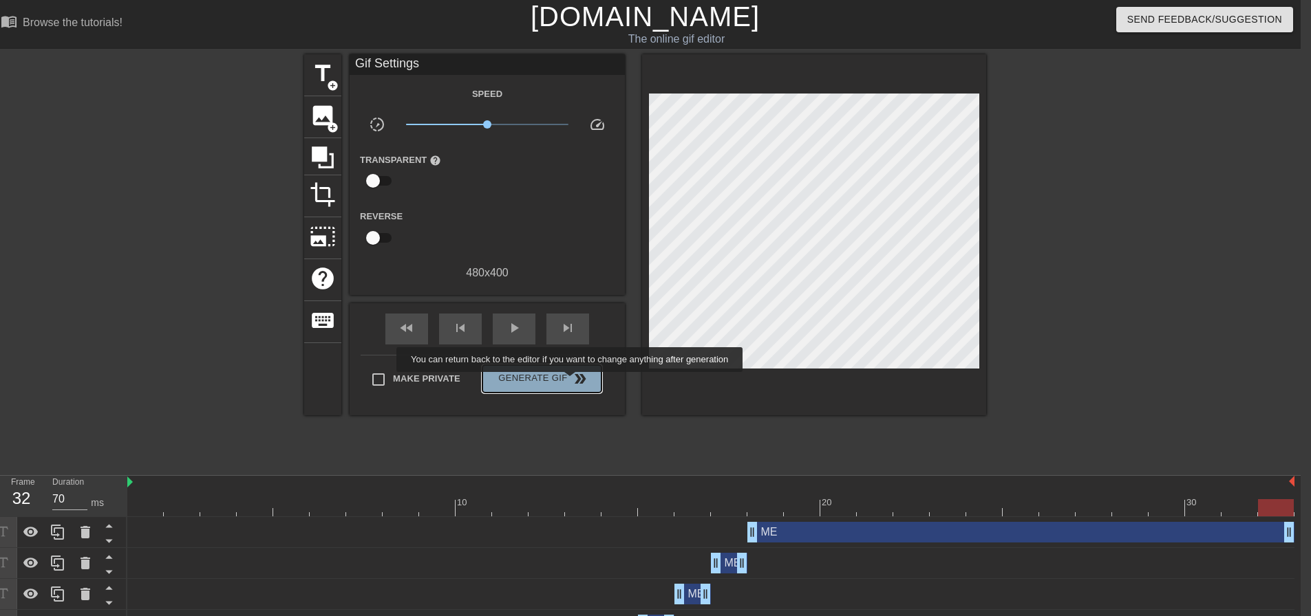
click at [572, 382] on span "double_arrow" at bounding box center [580, 379] width 17 height 17
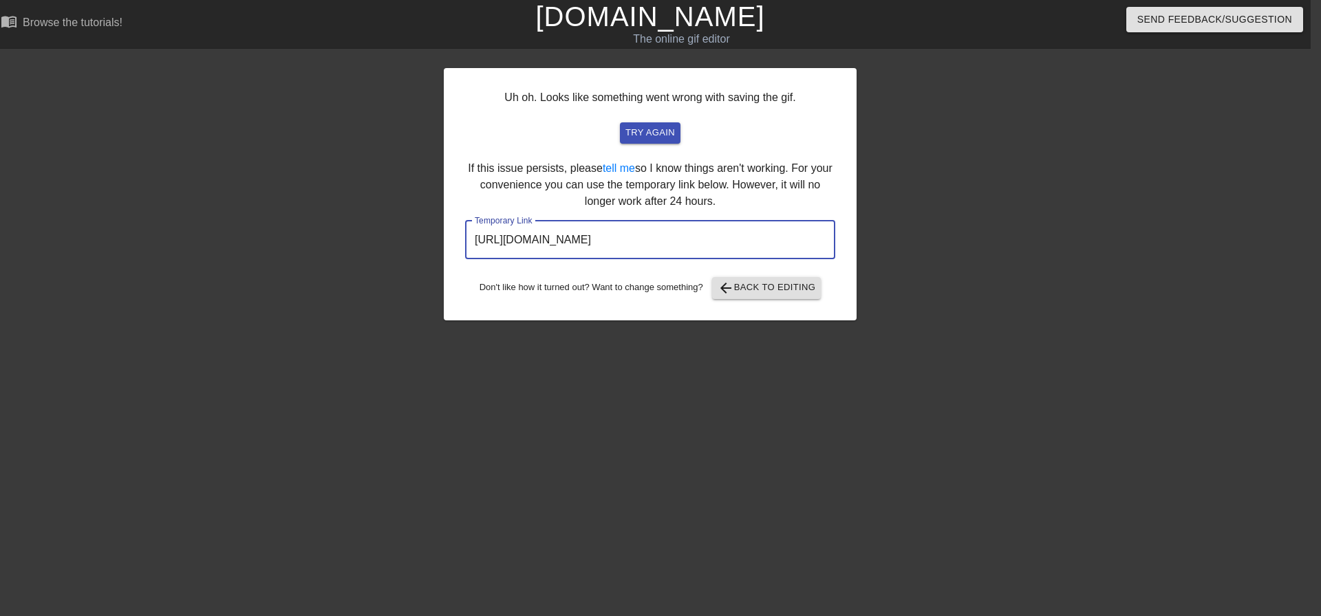
drag, startPoint x: 773, startPoint y: 237, endPoint x: 440, endPoint y: 237, distance: 332.3
click at [440, 237] on div "Uh oh. Looks like something went wrong with saving the gif. try again If this i…" at bounding box center [650, 260] width 1321 height 413
